Goal: Information Seeking & Learning: Learn about a topic

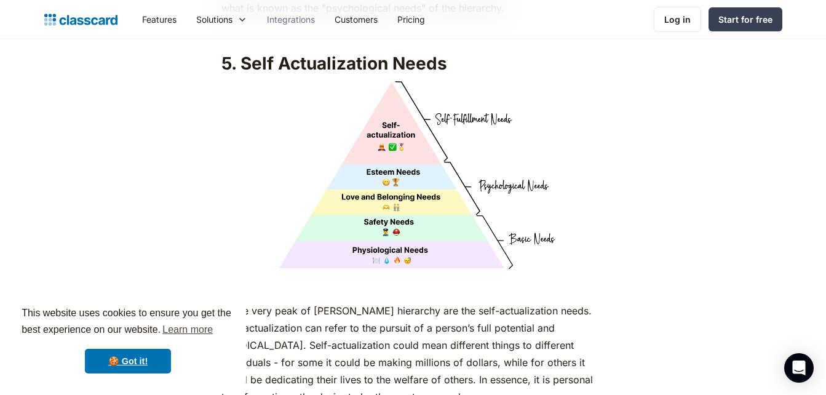
scroll to position [5265, 0]
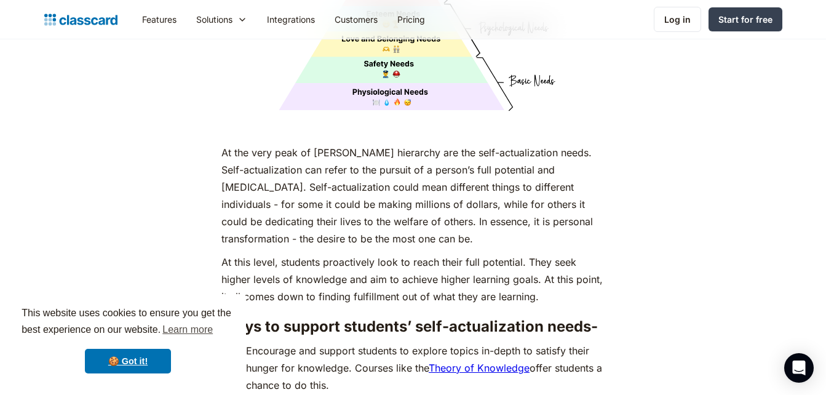
click at [327, 191] on p "At the very peak of [PERSON_NAME] hierarchy are the self-actualization needs. S…" at bounding box center [412, 195] width 383 height 103
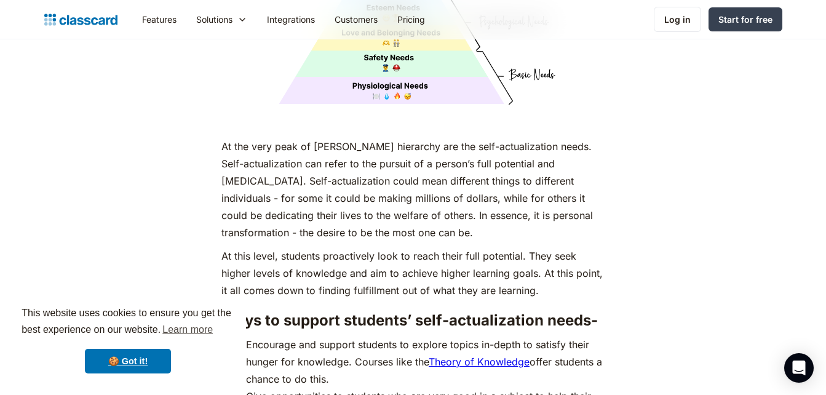
scroll to position [5241, 0]
